Goal: Information Seeking & Learning: Learn about a topic

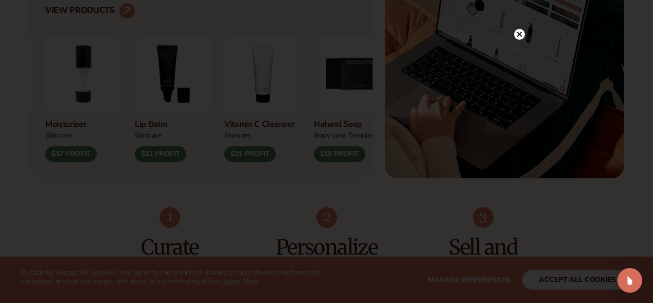
scroll to position [460, 0]
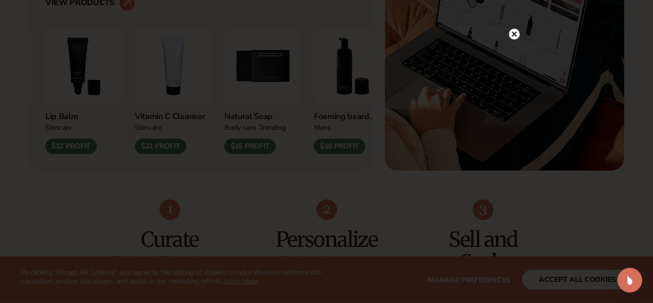
drag, startPoint x: 514, startPoint y: 31, endPoint x: 570, endPoint y: 52, distance: 59.3
click at [513, 32] on circle at bounding box center [514, 34] width 11 height 11
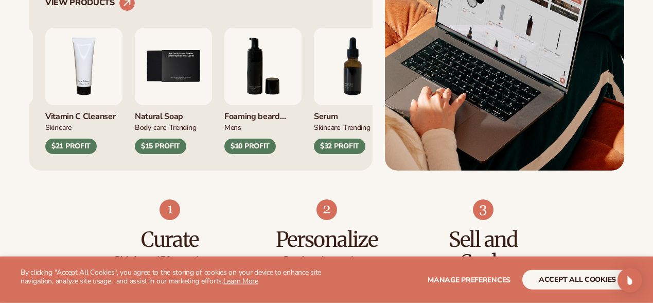
scroll to position [453, 0]
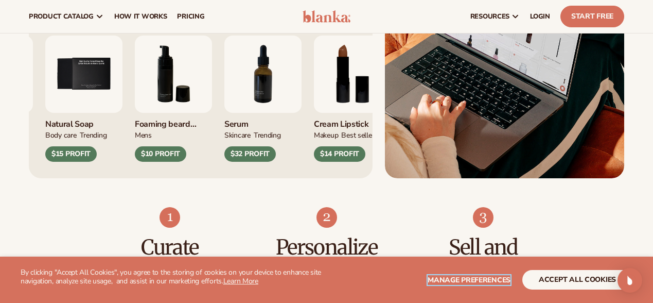
click at [457, 279] on span "Manage preferences" at bounding box center [469, 280] width 83 height 10
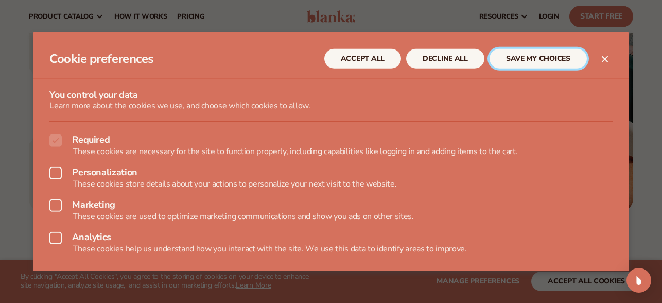
click at [512, 56] on button "SAVE MY CHOICES" at bounding box center [538, 59] width 97 height 20
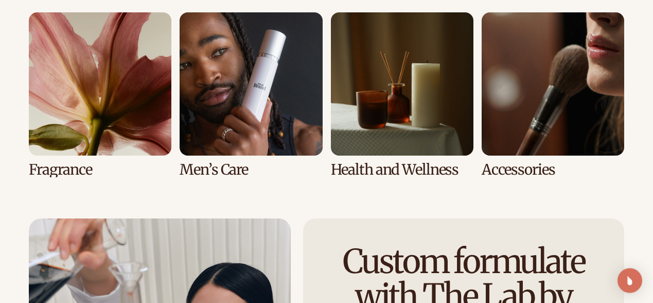
scroll to position [1929, 0]
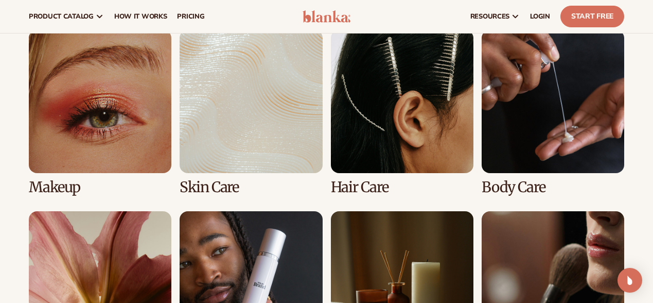
click at [119, 131] on link "1 / 8" at bounding box center [100, 112] width 143 height 165
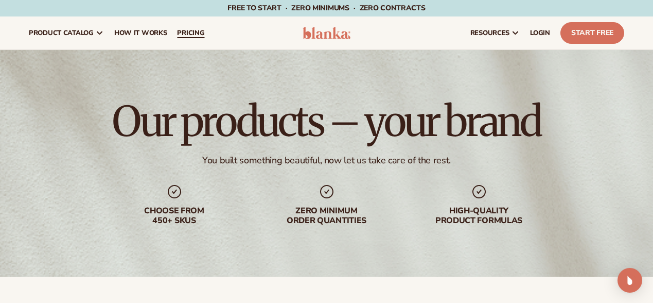
click at [184, 32] on span "pricing" at bounding box center [190, 33] width 27 height 8
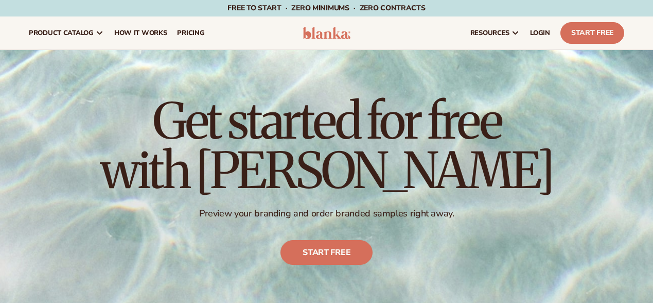
click at [653, 49] on html "Skip to content Free to start · ZERO minimums · ZERO contracts · Free to start …" at bounding box center [326, 151] width 653 height 303
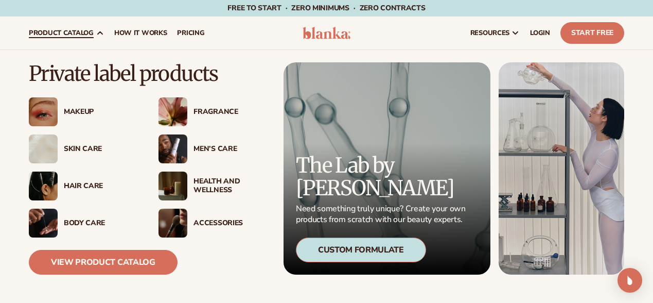
click at [71, 108] on div "Makeup" at bounding box center [101, 112] width 74 height 9
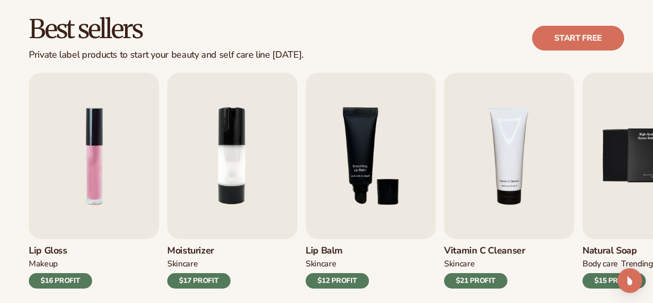
scroll to position [324, 0]
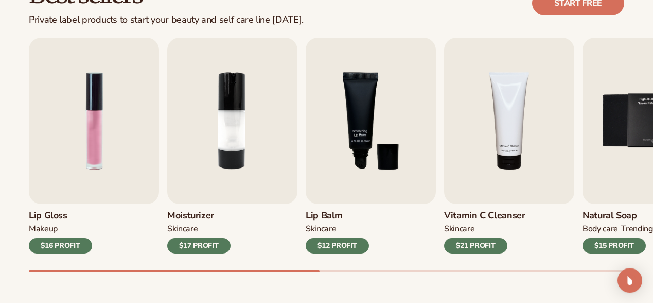
drag, startPoint x: 297, startPoint y: 269, endPoint x: 451, endPoint y: 264, distance: 154.6
click at [450, 265] on div "Lip Gloss MAKEUP $16 PROFIT Moisturizer SKINCARE $17 PROFIT SKINCARE mens" at bounding box center [341, 155] width 624 height 234
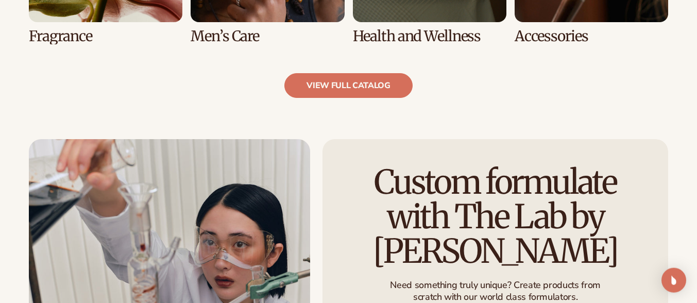
scroll to position [1177, 0]
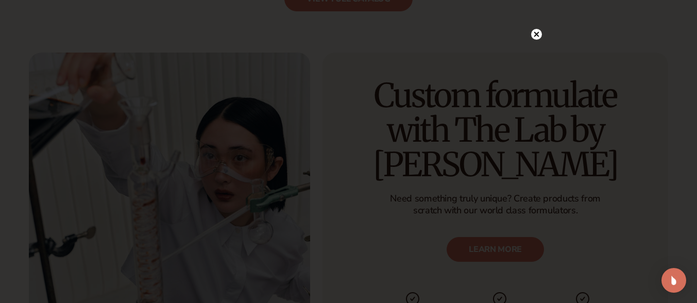
click at [534, 34] on circle at bounding box center [536, 34] width 11 height 11
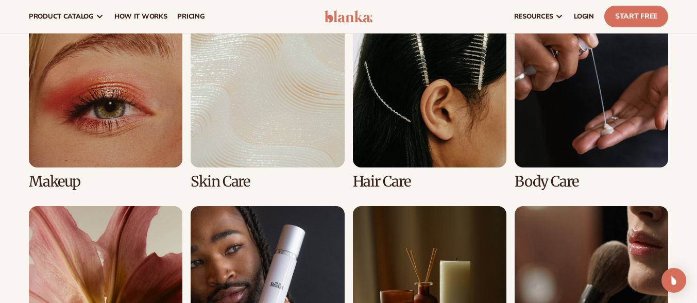
scroll to position [0, 0]
